Goal: Navigation & Orientation: Find specific page/section

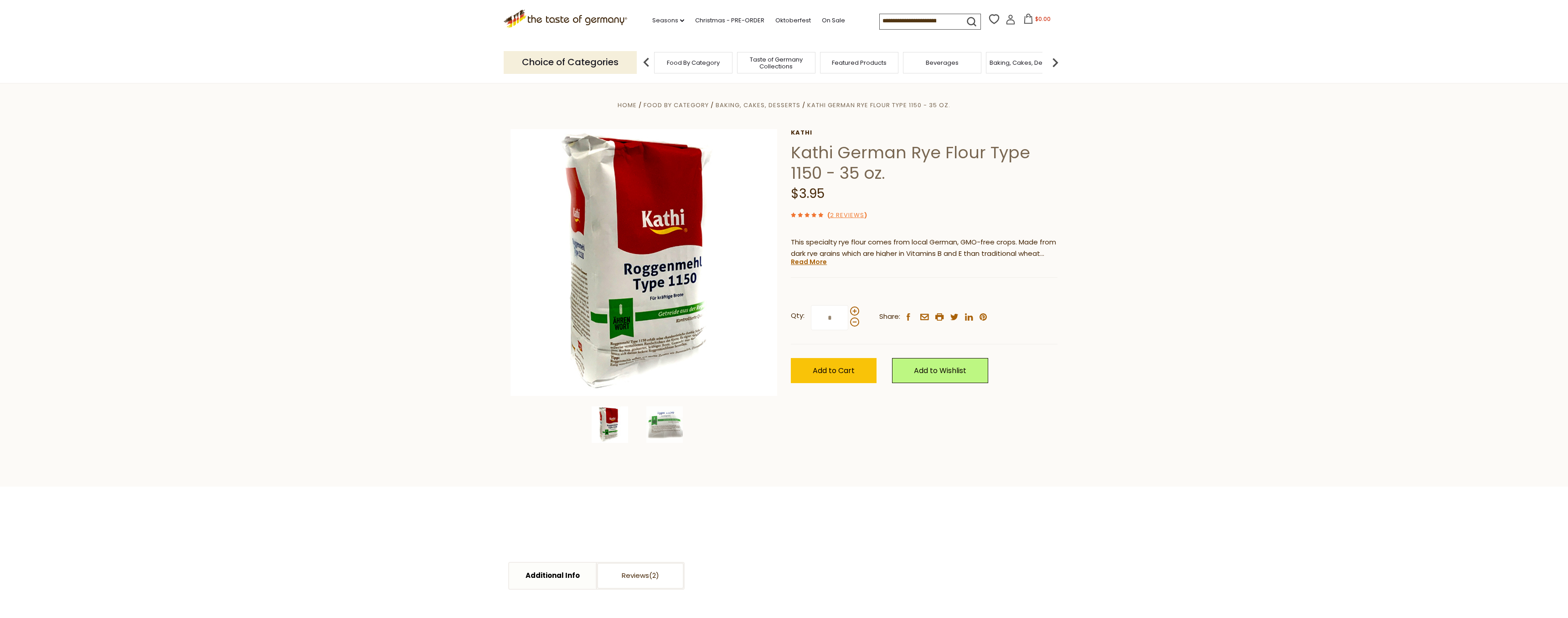
click at [922, 18] on input at bounding box center [918, 20] width 77 height 13
click at [1056, 58] on img at bounding box center [1055, 62] width 18 height 18
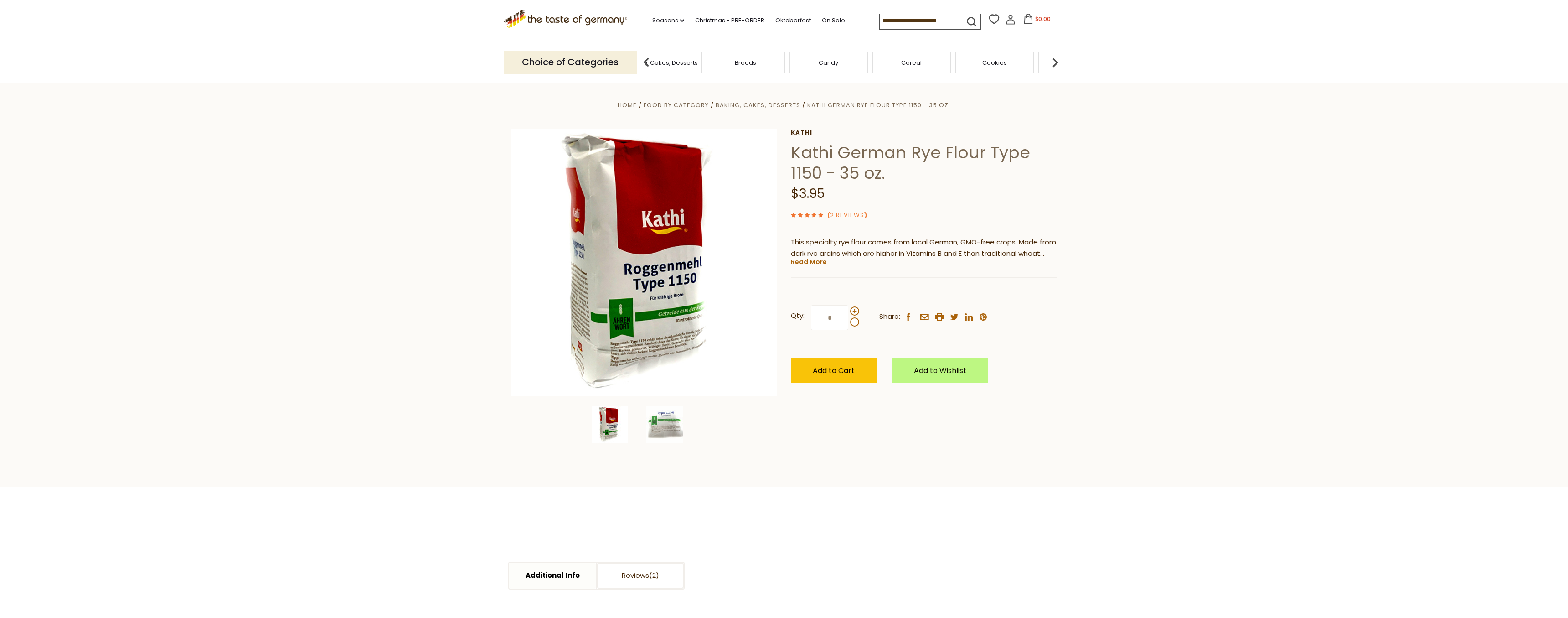
click at [1056, 58] on img at bounding box center [1055, 62] width 18 height 18
click at [1058, 59] on img at bounding box center [1055, 62] width 18 height 18
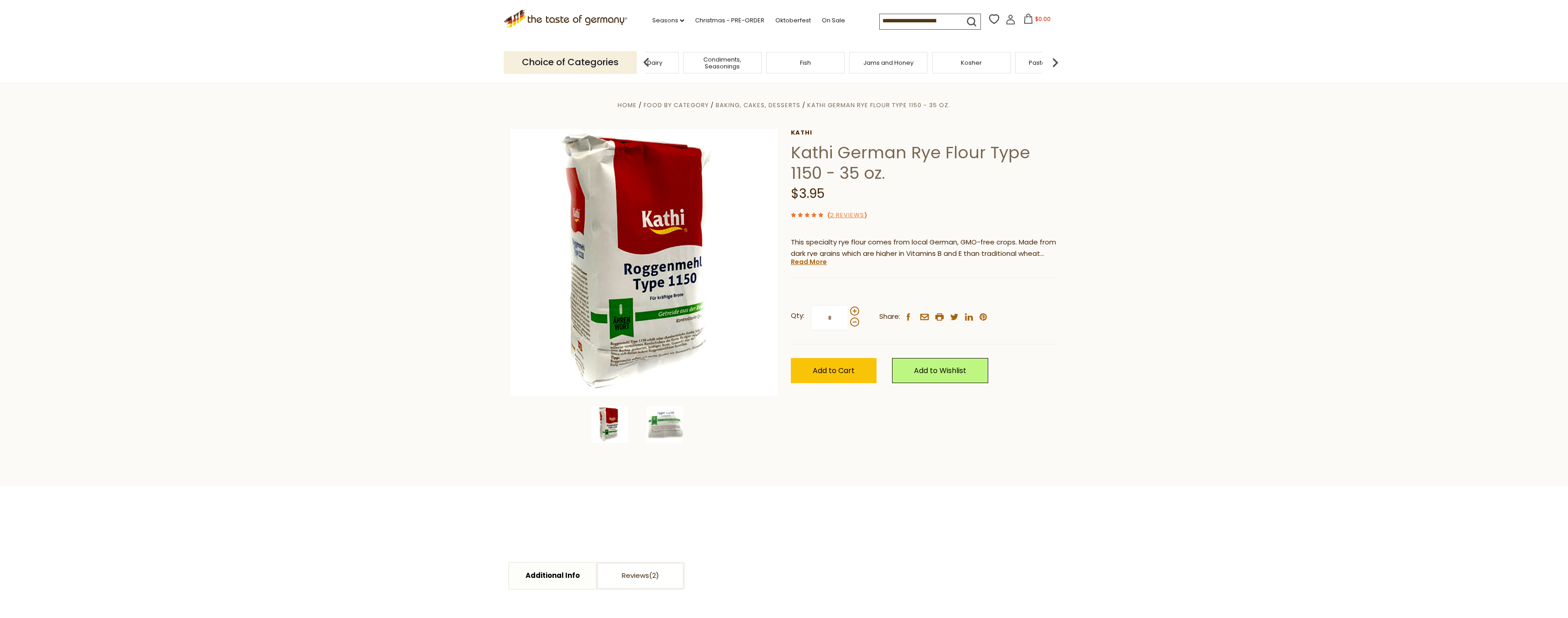
click at [1056, 57] on img at bounding box center [1055, 62] width 18 height 18
click at [615, 67] on p "Choice of Categories" at bounding box center [570, 62] width 133 height 23
click at [1060, 63] on img at bounding box center [1055, 62] width 18 height 18
click at [1059, 62] on img at bounding box center [1055, 62] width 18 height 18
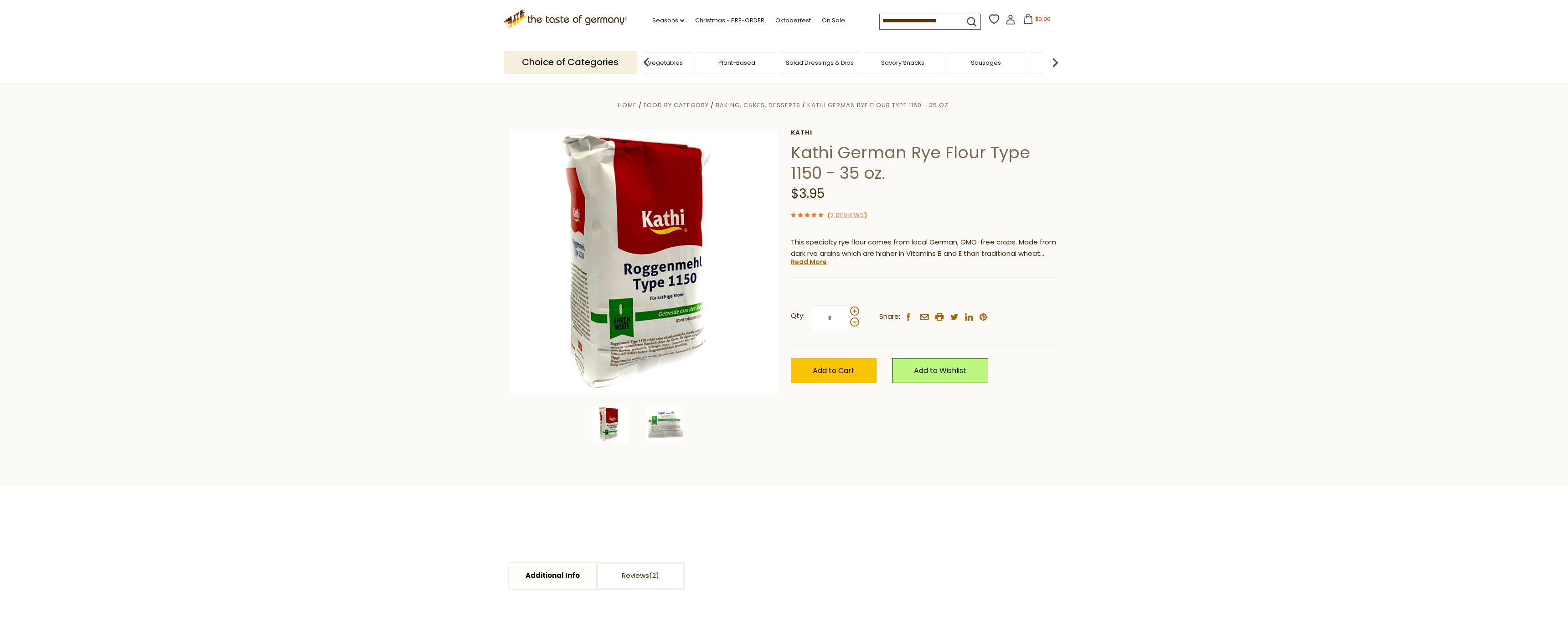
click at [1059, 62] on img at bounding box center [1055, 62] width 18 height 18
click at [852, 65] on span "Sausages" at bounding box center [865, 62] width 30 height 7
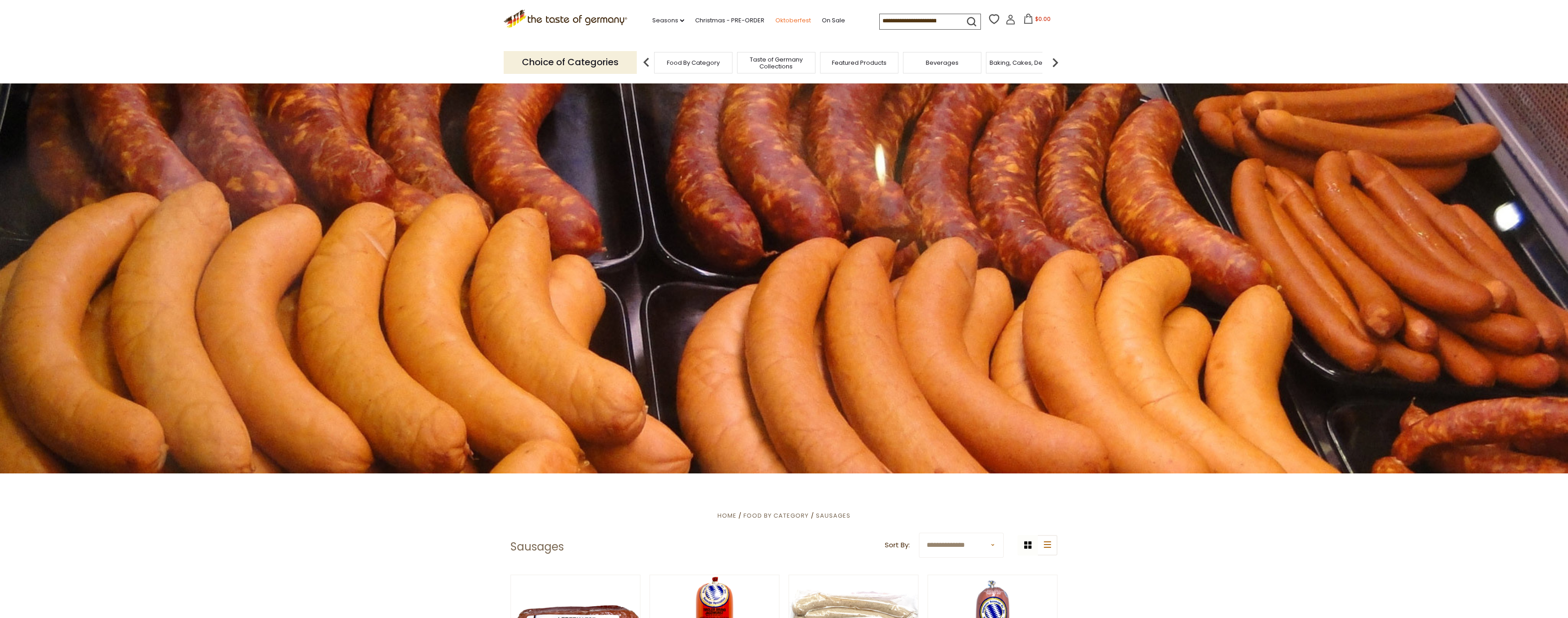
click at [775, 19] on link "Oktoberfest" at bounding box center [793, 21] width 35 height 10
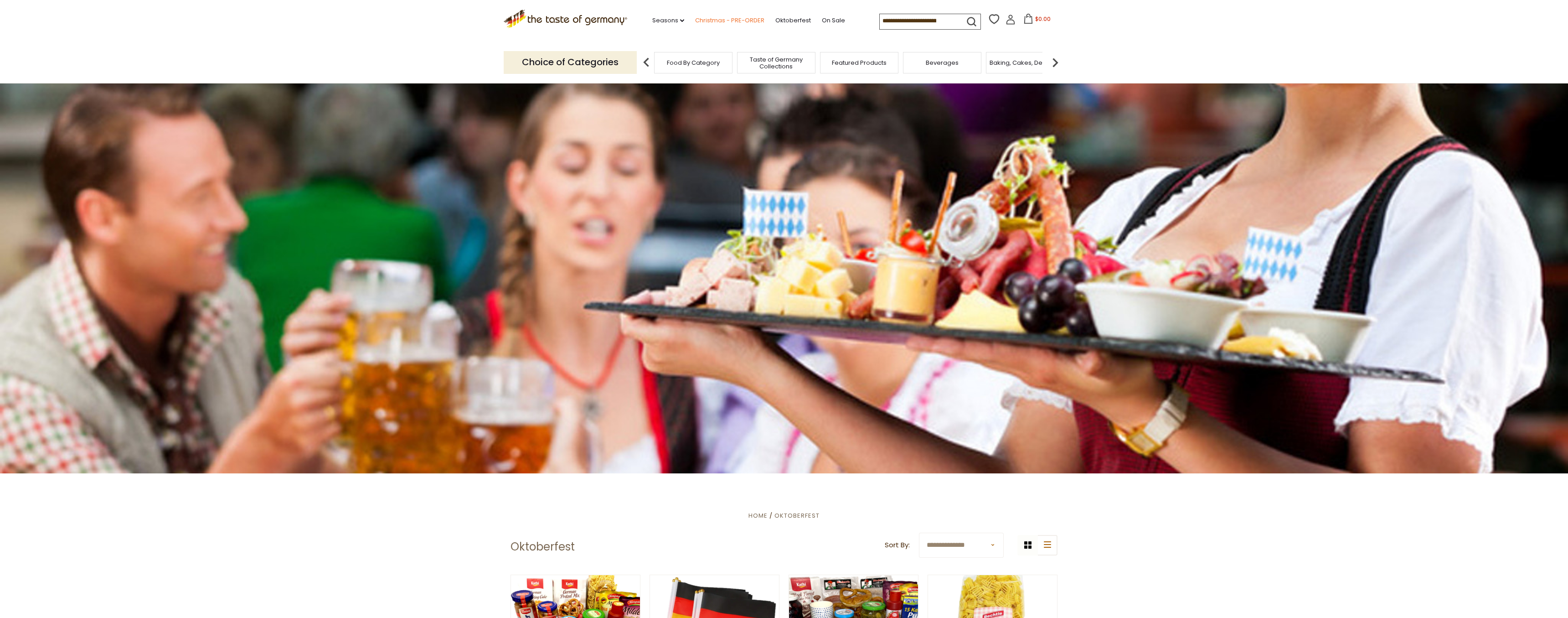
click at [697, 16] on link "Christmas - PRE-ORDER" at bounding box center [729, 21] width 69 height 10
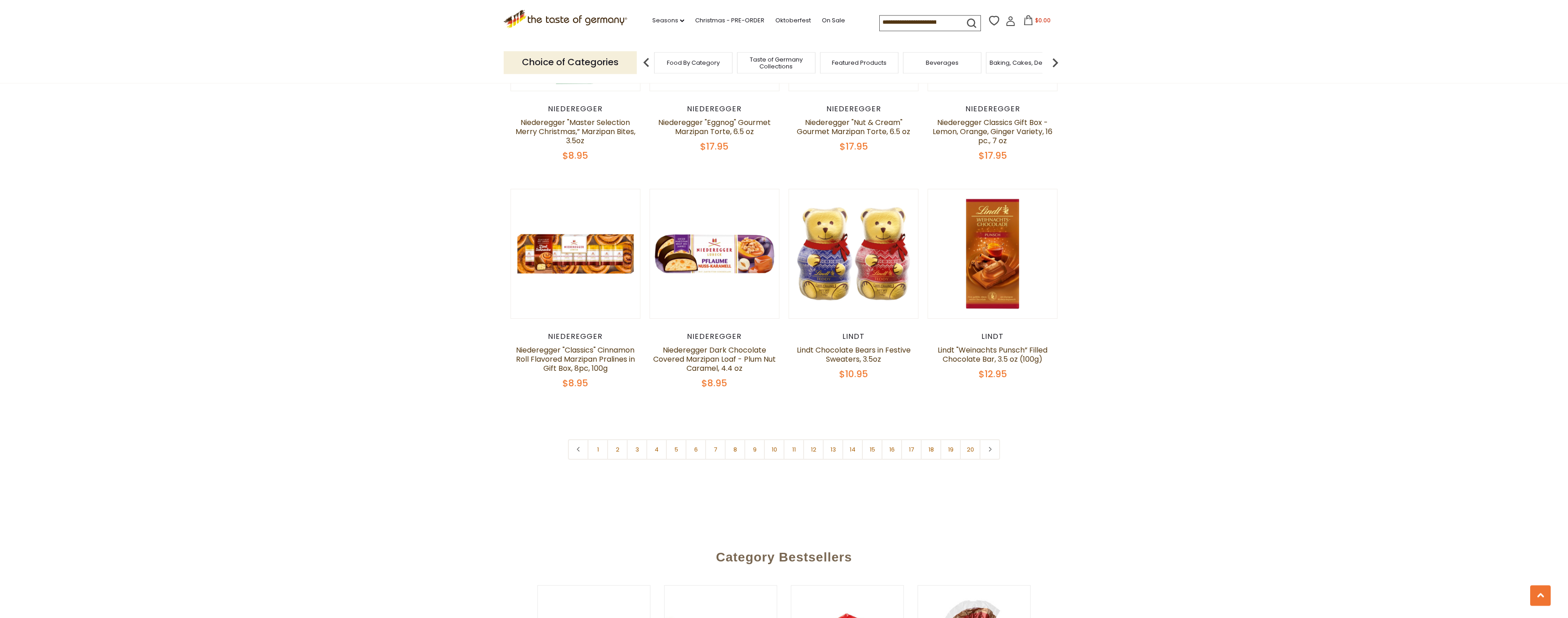
scroll to position [2279, 0]
